Goal: Information Seeking & Learning: Learn about a topic

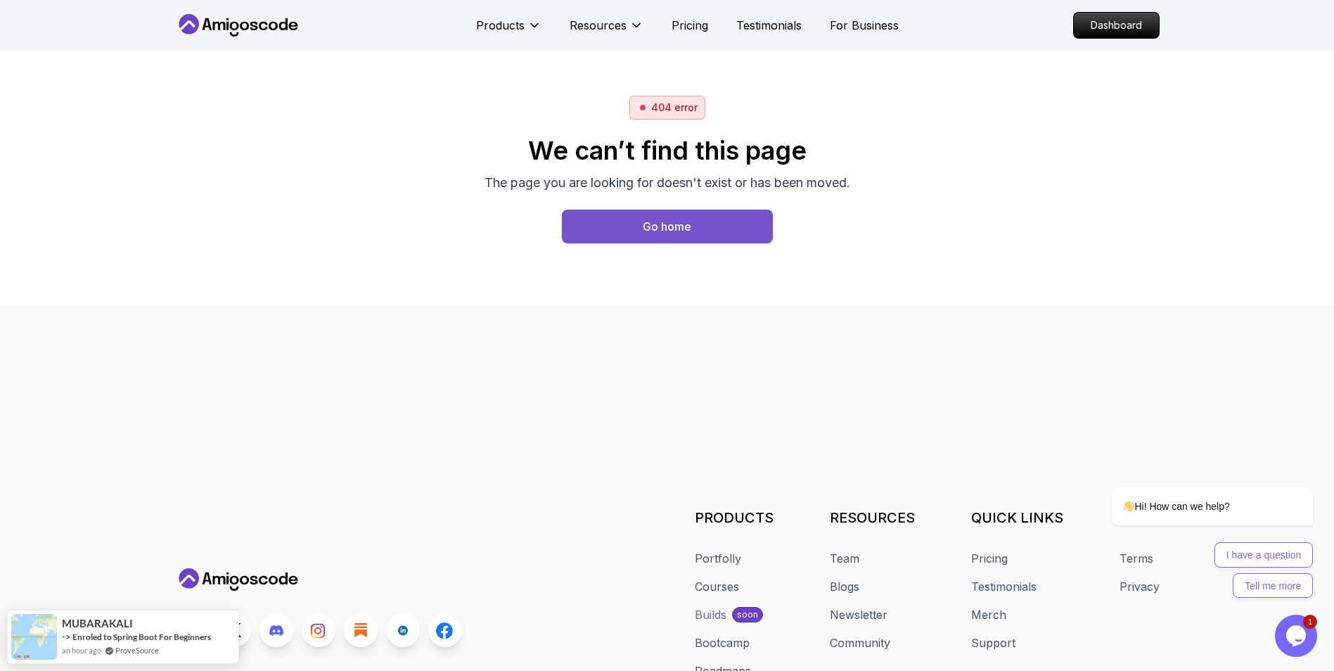
click at [593, 219] on button "Go home" at bounding box center [667, 227] width 211 height 34
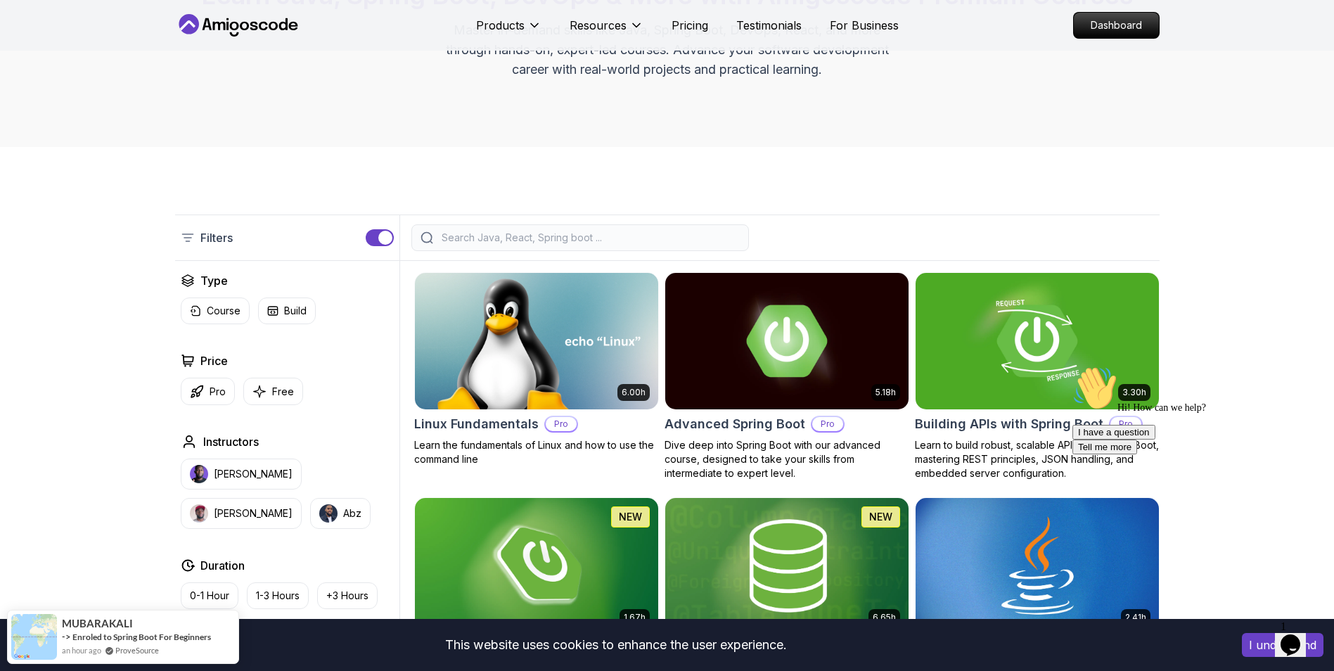
scroll to position [211, 0]
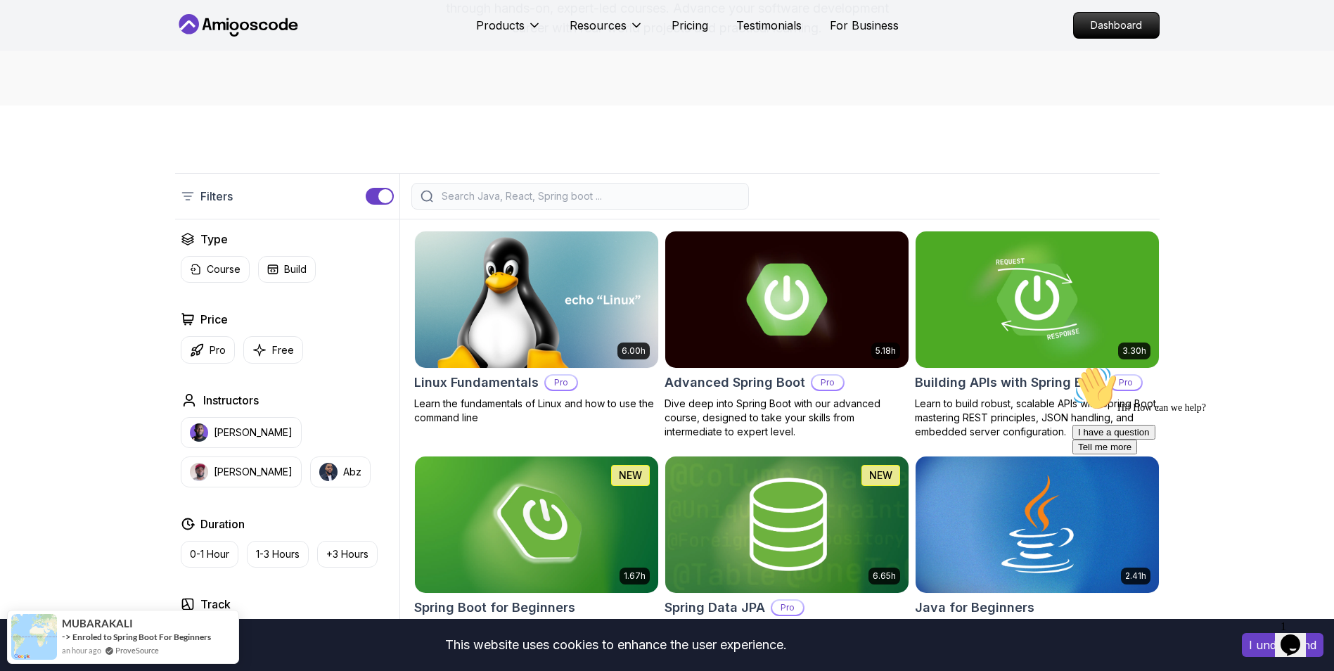
click at [1073, 366] on icon "Chat attention grabber" at bounding box center [1073, 366] width 0 height 0
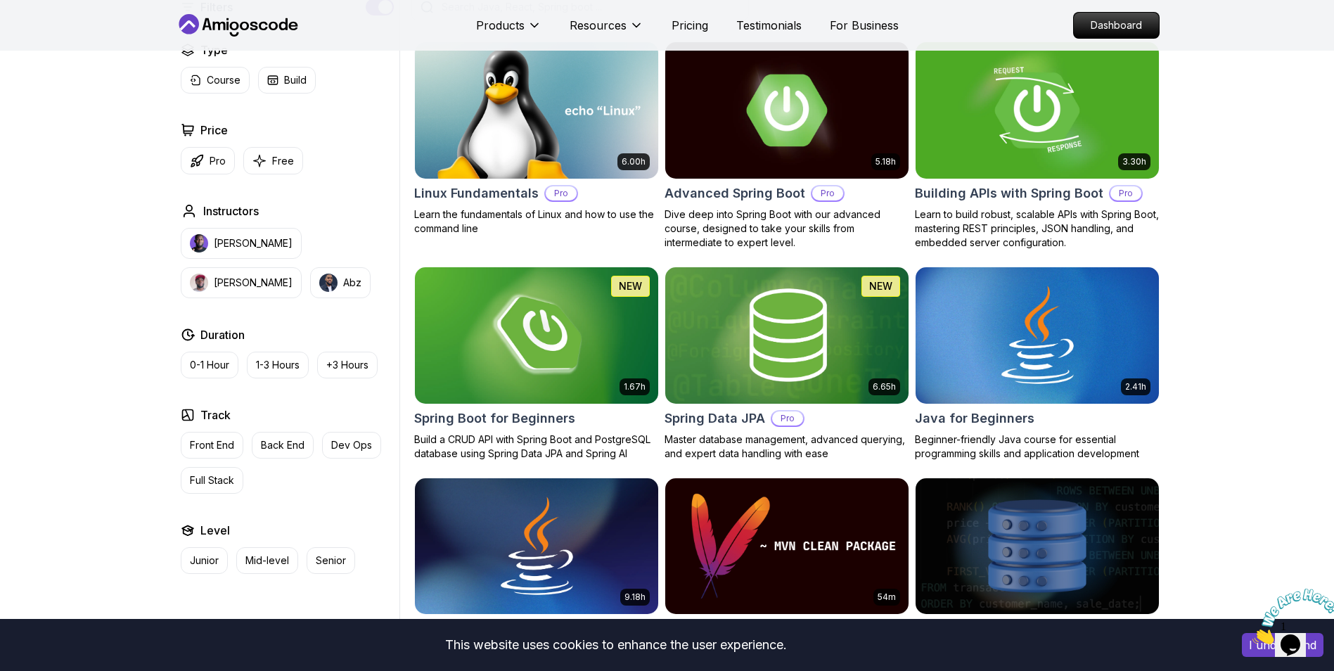
scroll to position [422, 0]
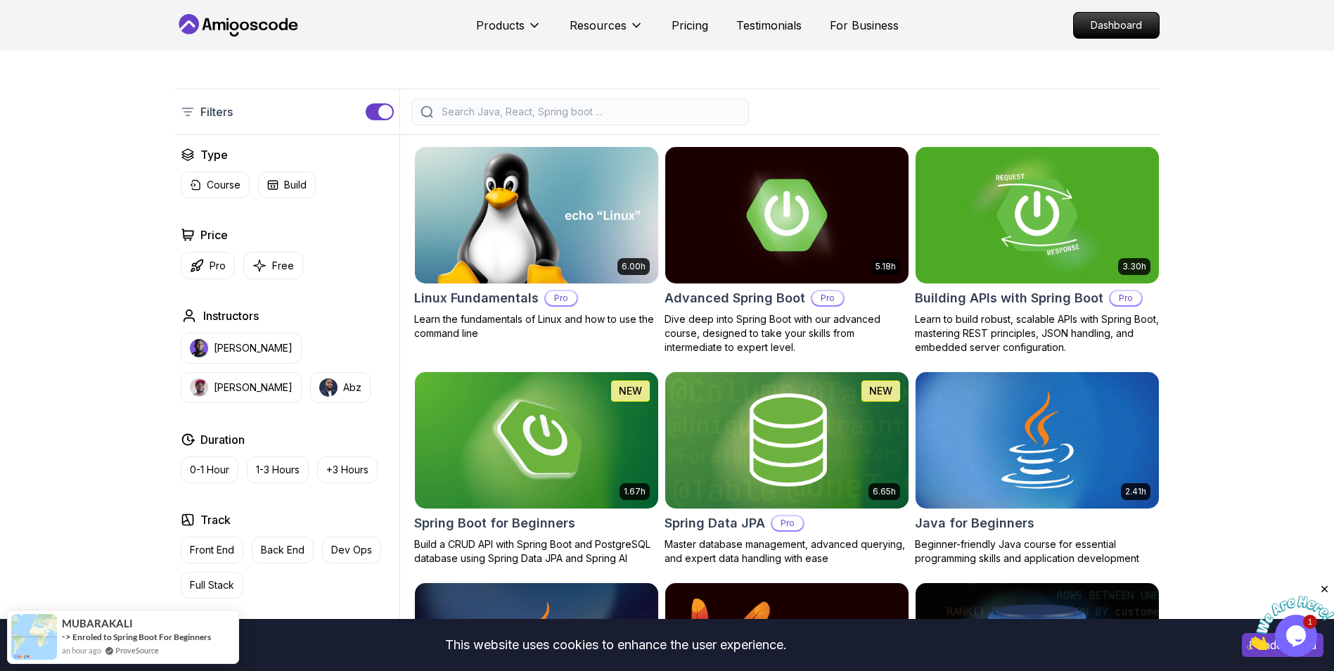
scroll to position [352, 0]
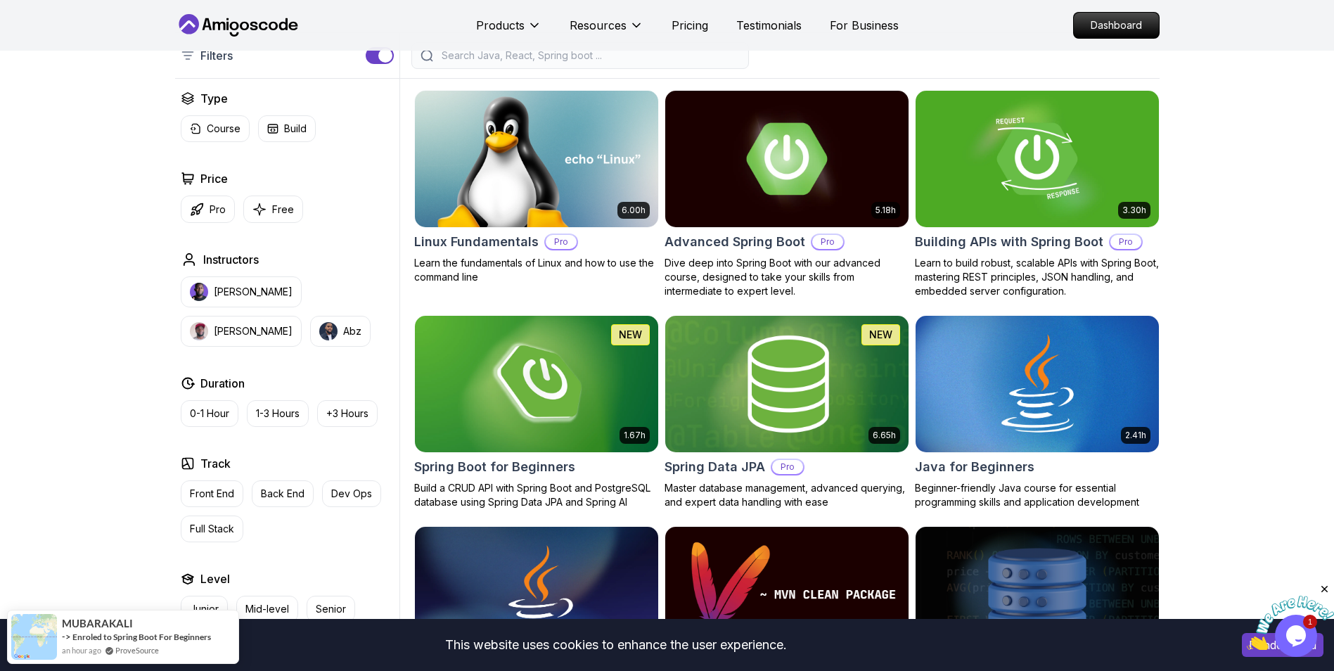
click at [839, 363] on img at bounding box center [786, 383] width 255 height 143
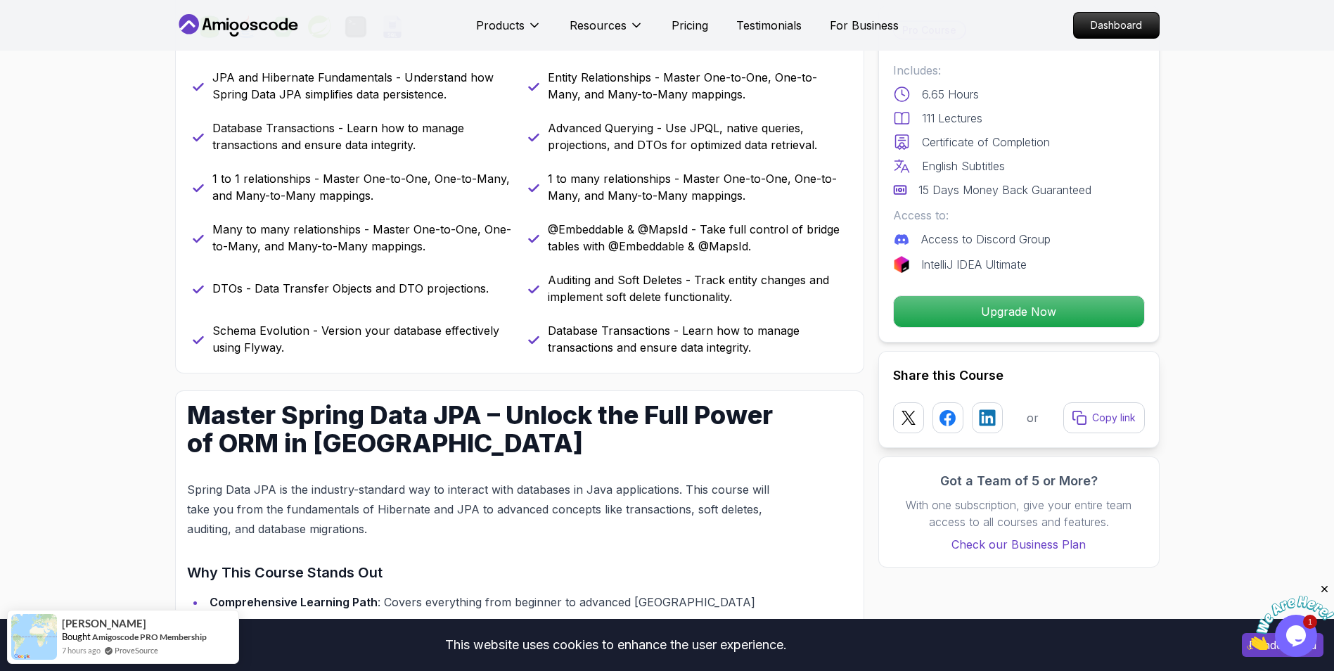
scroll to position [774, 0]
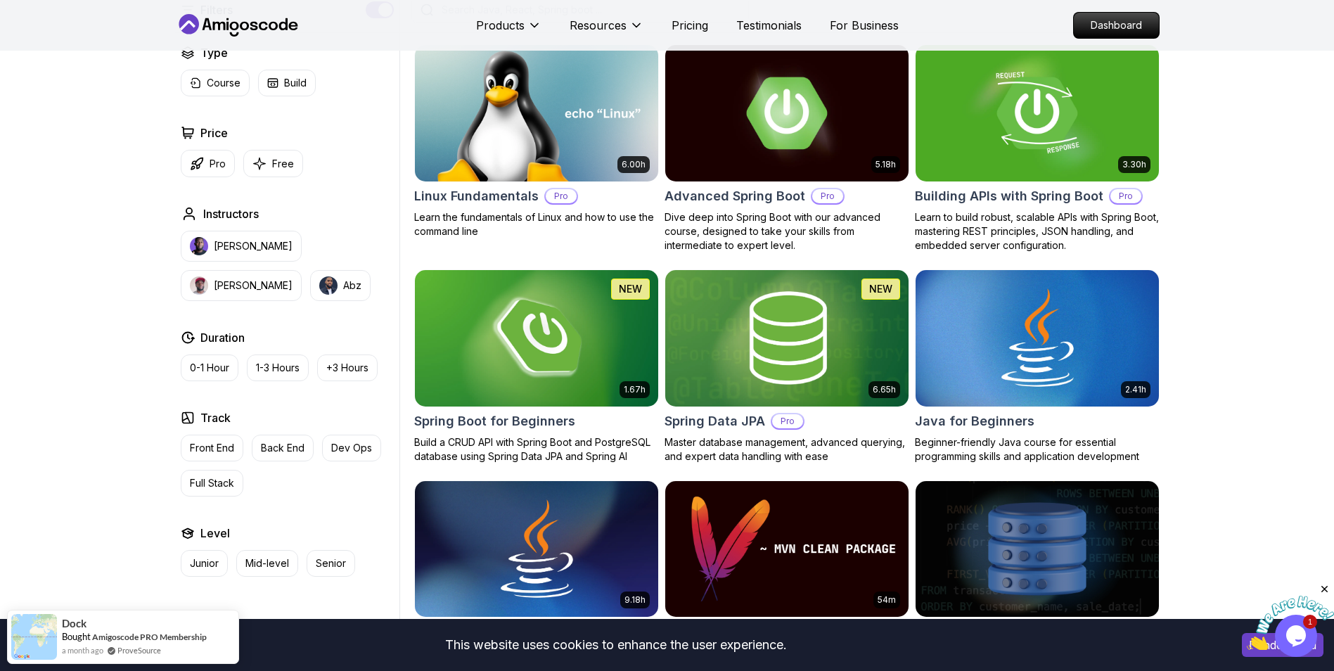
scroll to position [422, 0]
